Goal: Transaction & Acquisition: Purchase product/service

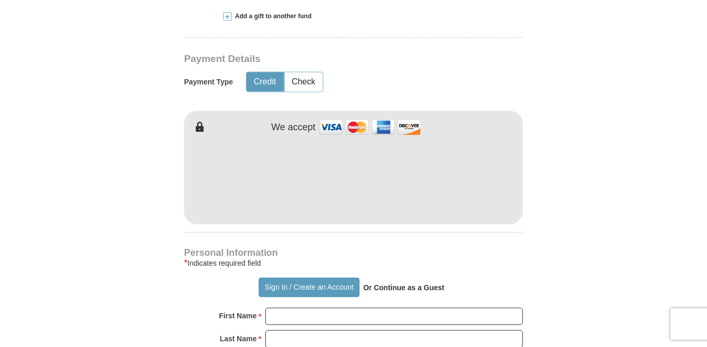
scroll to position [559, 0]
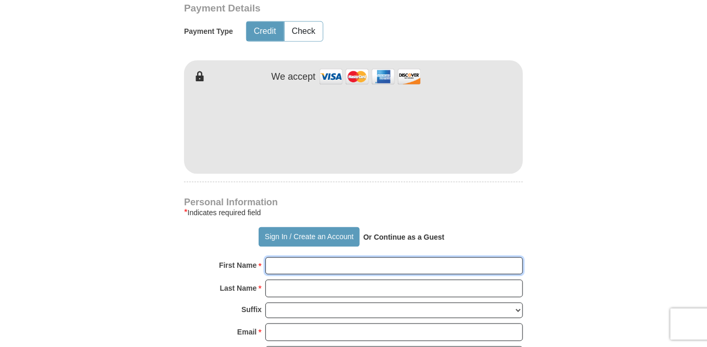
click at [309, 258] on input "First Name *" at bounding box center [394, 267] width 258 height 18
type input "[PERSON_NAME]"
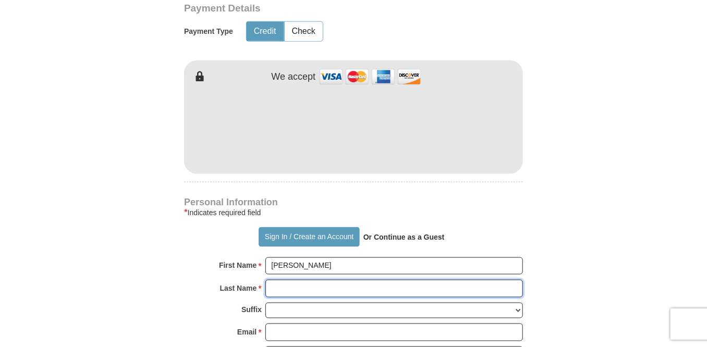
type input "[PERSON_NAME]"
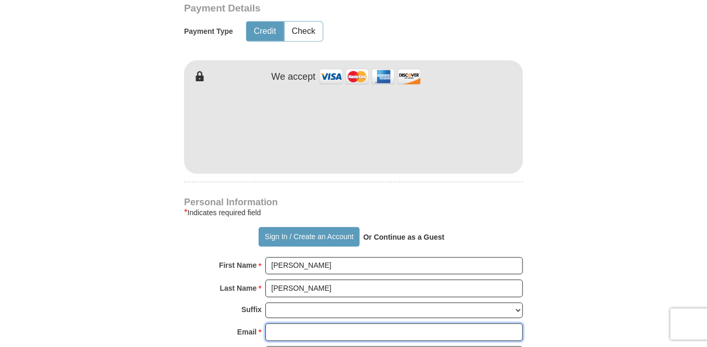
type input "[EMAIL_ADDRESS][DOMAIN_NAME]"
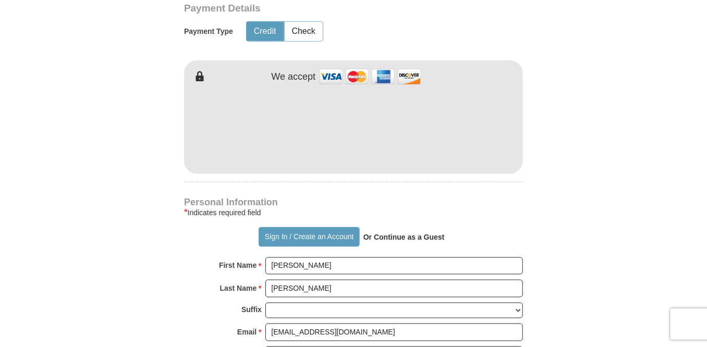
type input "[STREET_ADDRESS]"
type input "San Antonio"
type input "78209"
type input "2108278475"
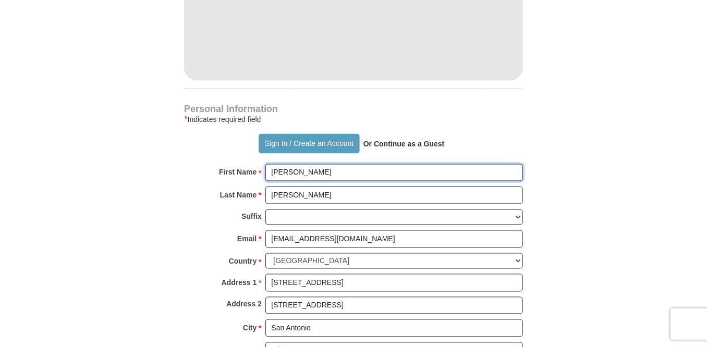
scroll to position [698, 0]
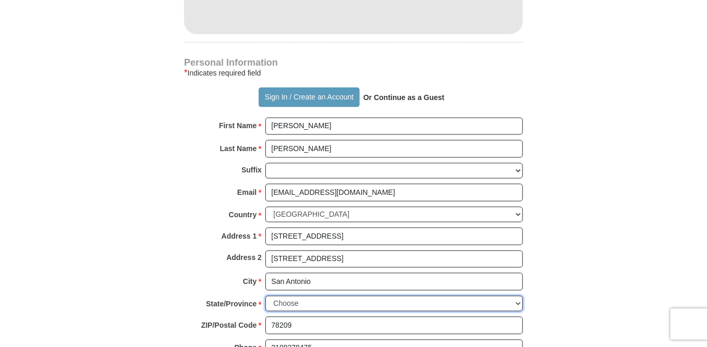
click at [516, 296] on select "Choose [US_STATE] [US_STATE] [US_STATE] [US_STATE] [US_STATE] Armed Forces Amer…" at bounding box center [394, 304] width 258 height 16
select select "[GEOGRAPHIC_DATA]"
click at [265, 296] on select "Choose [US_STATE] [US_STATE] [US_STATE] [US_STATE] [US_STATE] Armed Forces Amer…" at bounding box center [394, 304] width 258 height 16
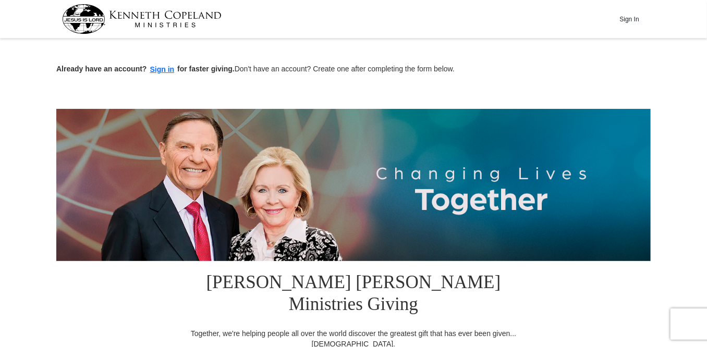
scroll to position [186, 0]
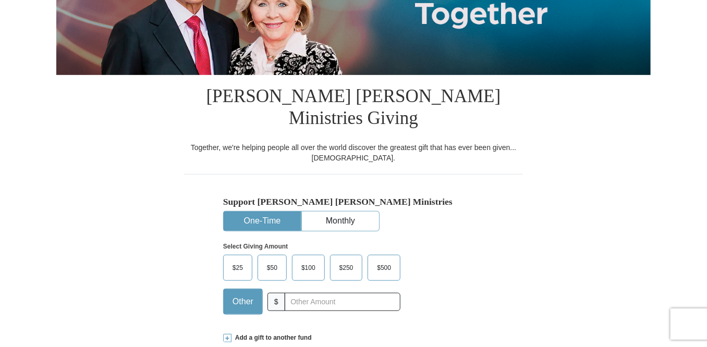
click at [308, 260] on span "$100" at bounding box center [308, 268] width 25 height 16
click at [0, 0] on input "$100" at bounding box center [0, 0] width 0 height 0
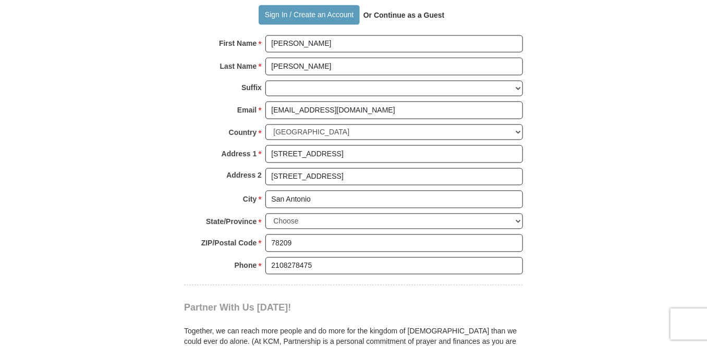
scroll to position [978, 0]
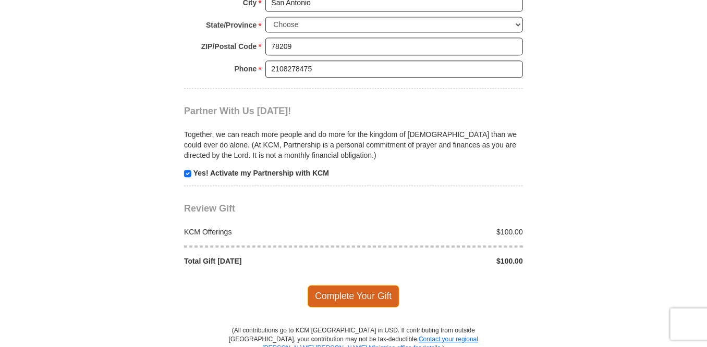
click at [349, 285] on span "Complete Your Gift" at bounding box center [354, 296] width 92 height 22
